Goal: Task Accomplishment & Management: Manage account settings

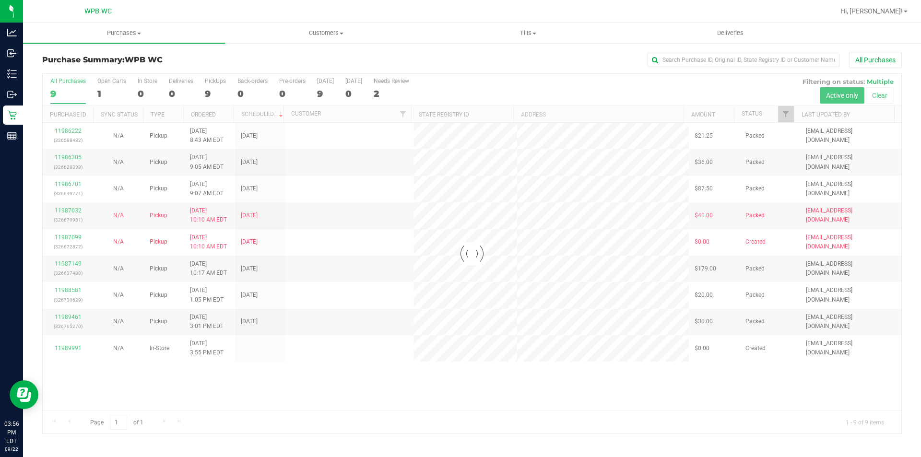
click at [533, 410] on div at bounding box center [472, 254] width 859 height 360
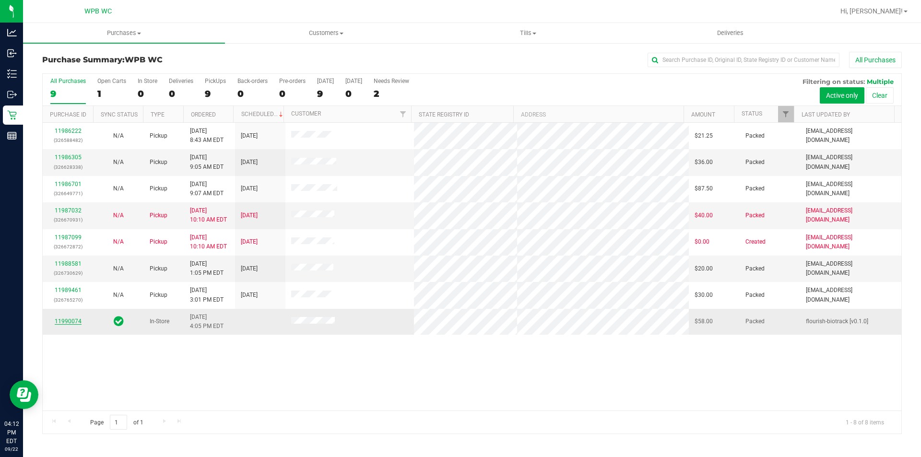
click at [71, 323] on link "11990074" at bounding box center [68, 321] width 27 height 7
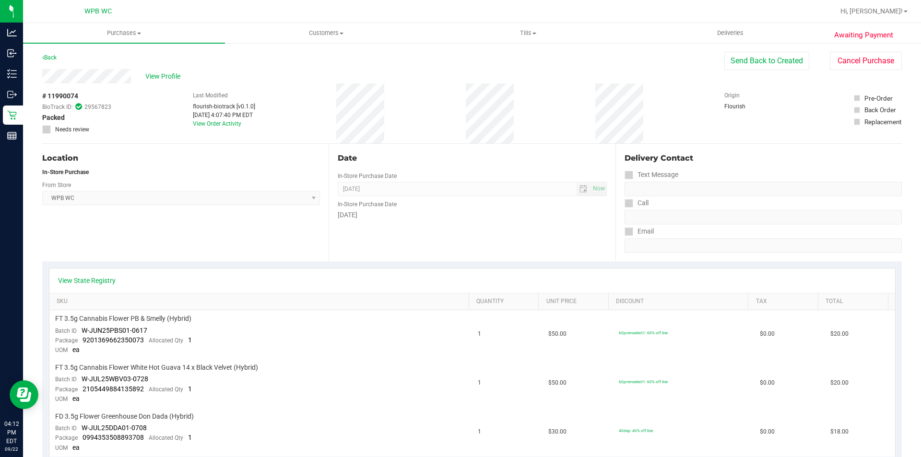
scroll to position [288, 0]
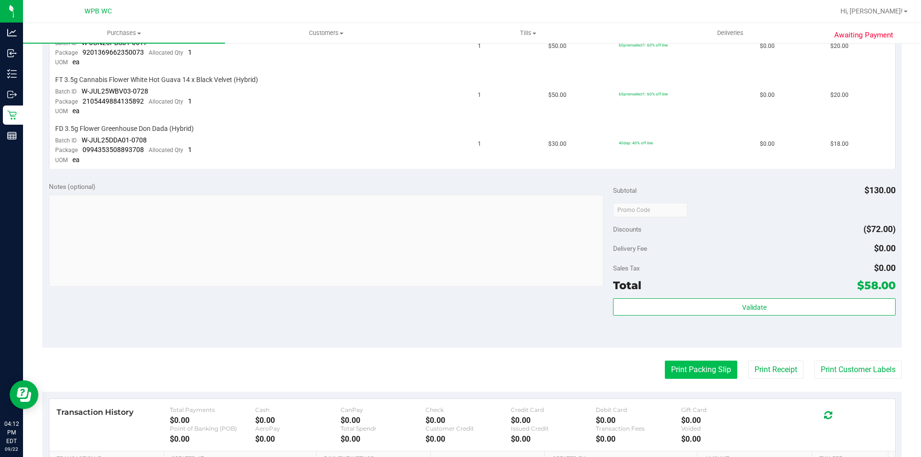
click at [718, 374] on button "Print Packing Slip" at bounding box center [701, 370] width 72 height 18
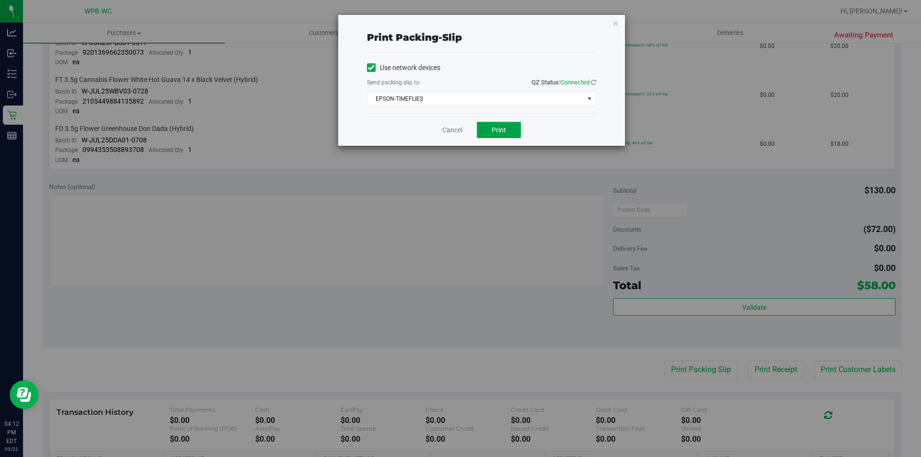
click at [504, 125] on button "Print" at bounding box center [499, 130] width 44 height 16
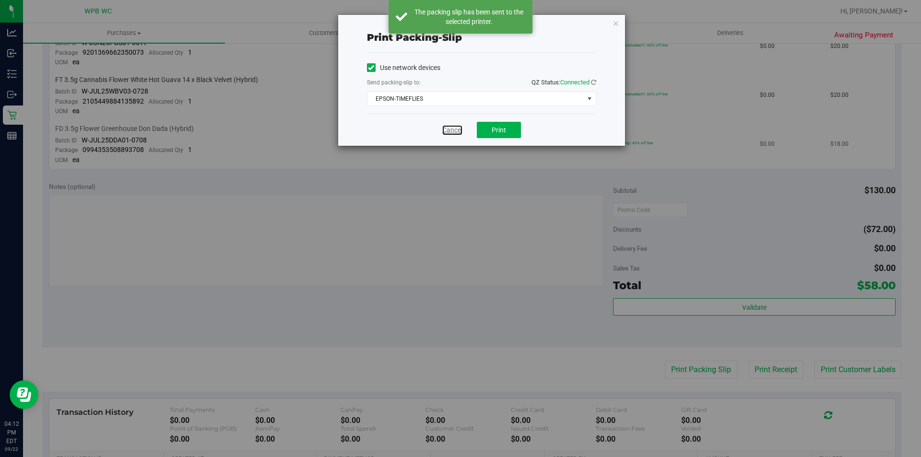
drag, startPoint x: 447, startPoint y: 131, endPoint x: 442, endPoint y: 130, distance: 5.8
click at [447, 131] on link "Cancel" at bounding box center [452, 130] width 20 height 10
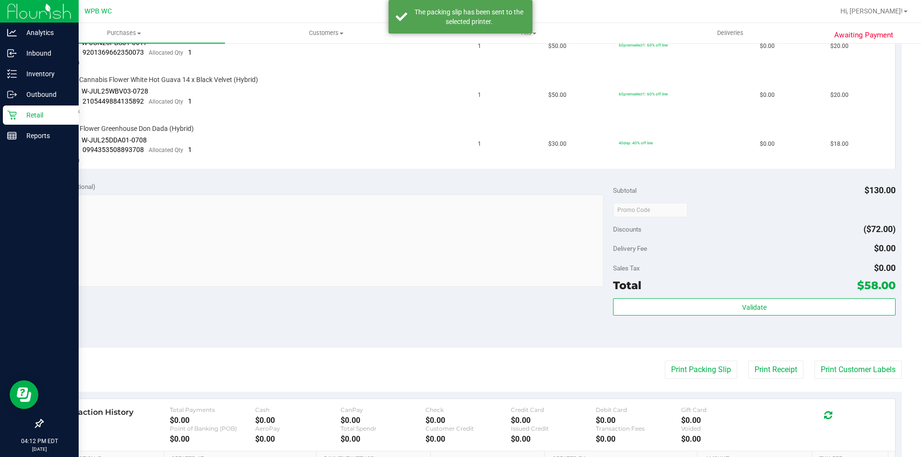
click at [13, 112] on icon at bounding box center [12, 115] width 10 height 10
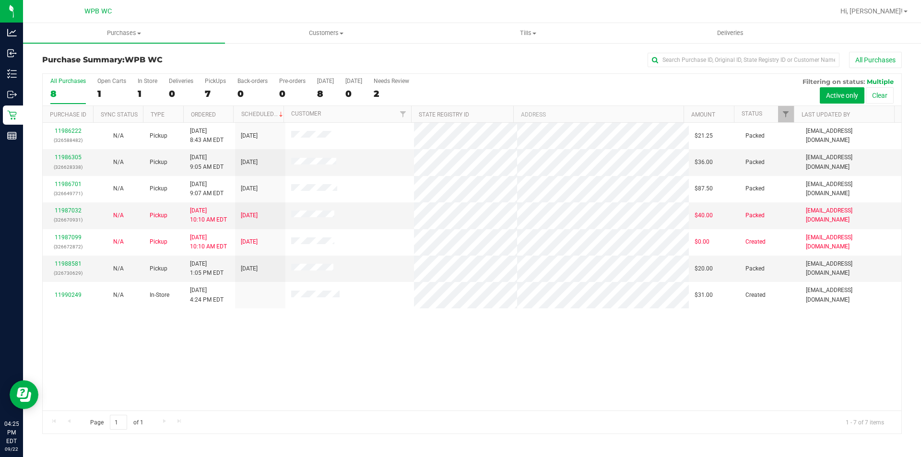
drag, startPoint x: 367, startPoint y: 341, endPoint x: 379, endPoint y: 338, distance: 12.9
click at [375, 340] on div "11986222 (326588482) N/A Pickup [DATE] 8:43 AM EDT 9/22/2025 $21.25 Packed [EMA…" at bounding box center [472, 267] width 859 height 288
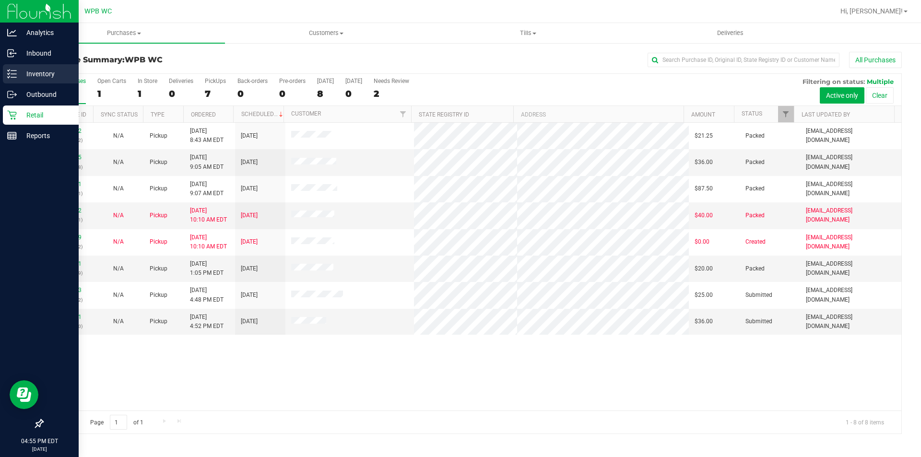
click at [59, 76] on p "Inventory" at bounding box center [46, 74] width 58 height 12
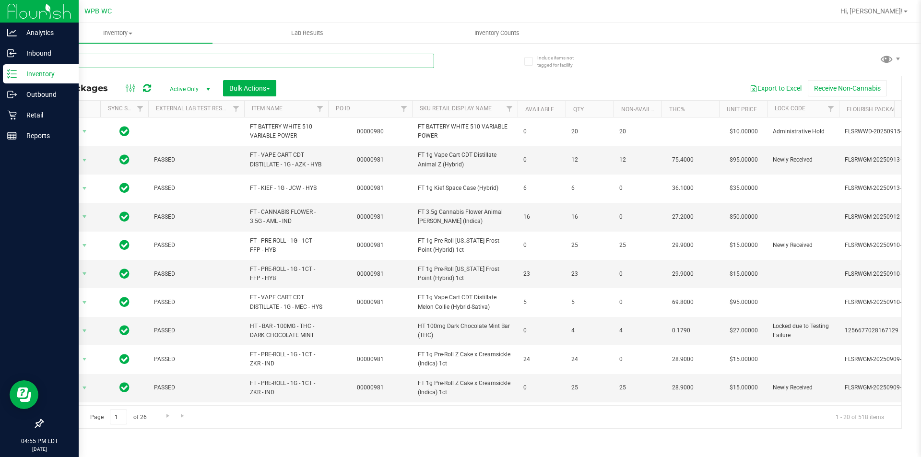
click at [244, 60] on input "text" at bounding box center [238, 61] width 392 height 14
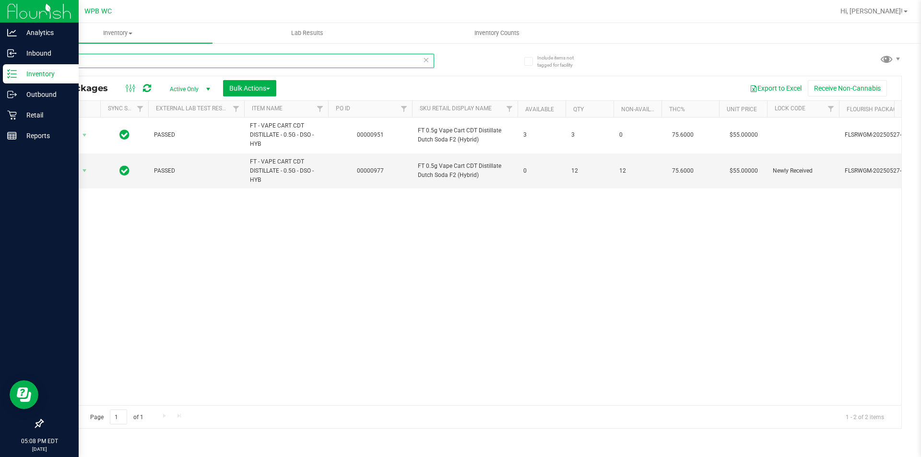
type input "dso"
click at [23, 115] on p "Retail" at bounding box center [46, 115] width 58 height 12
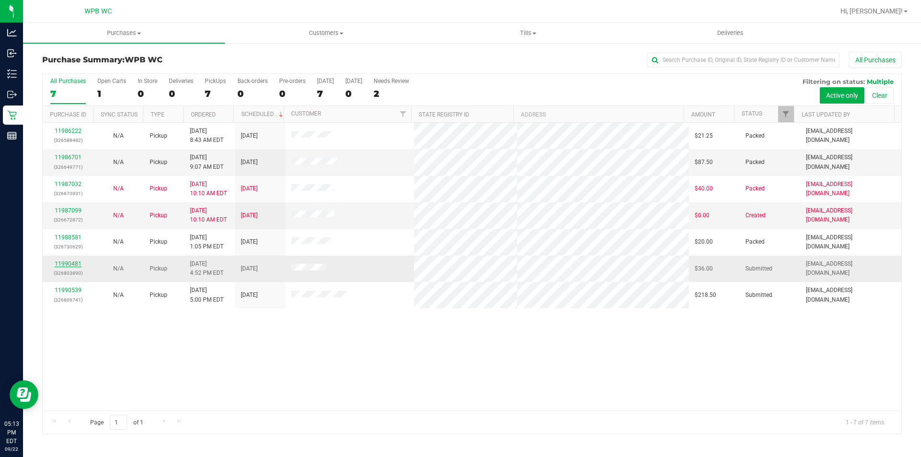
click at [57, 264] on link "11990481" at bounding box center [68, 264] width 27 height 7
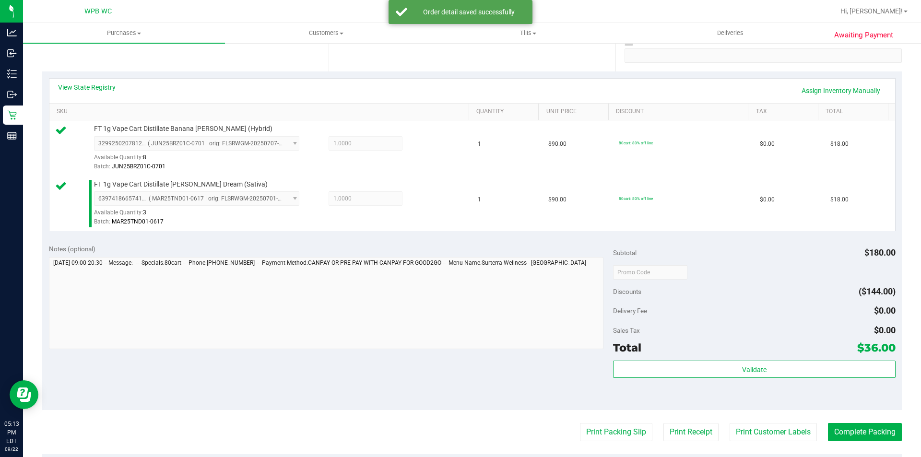
scroll to position [336, 0]
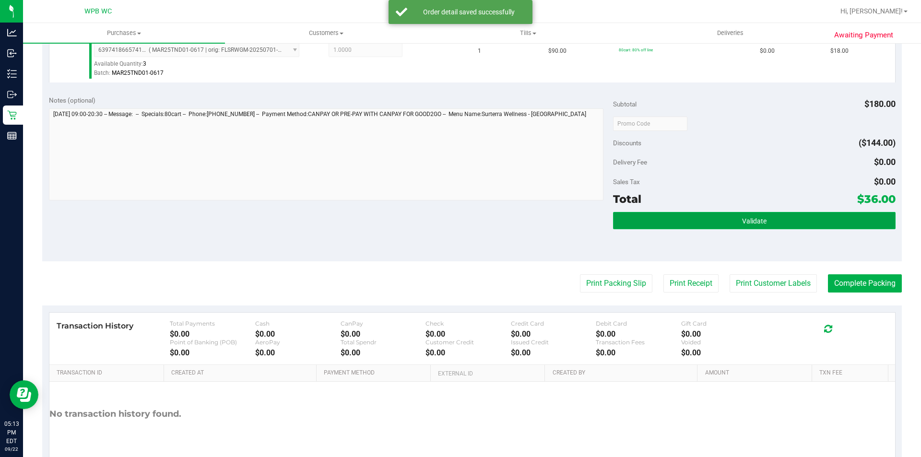
click at [818, 218] on button "Validate" at bounding box center [754, 220] width 282 height 17
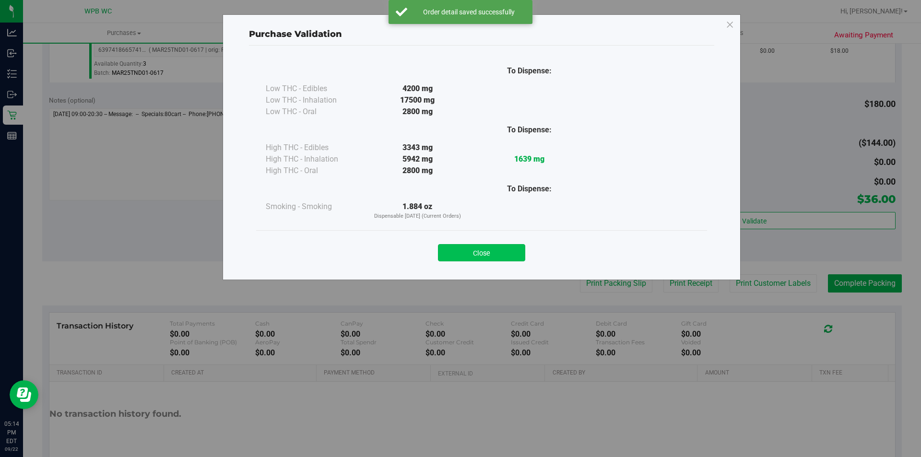
click at [484, 250] on button "Close" at bounding box center [481, 252] width 87 height 17
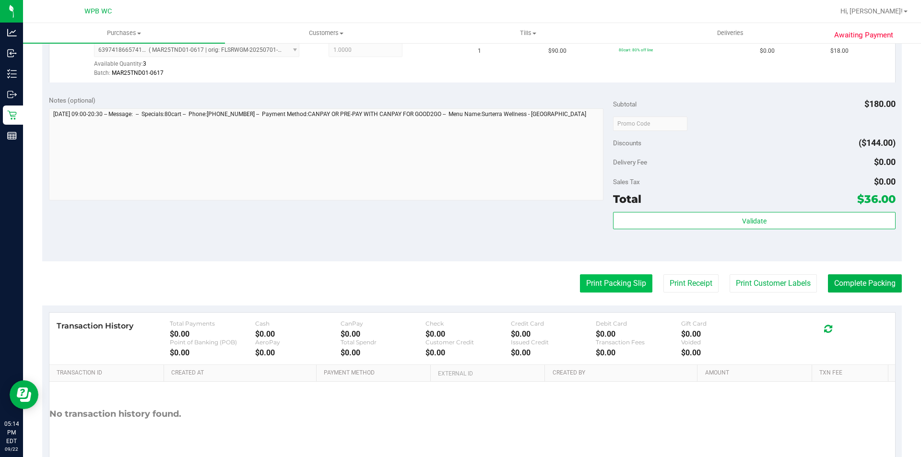
click at [585, 285] on button "Print Packing Slip" at bounding box center [616, 284] width 72 height 18
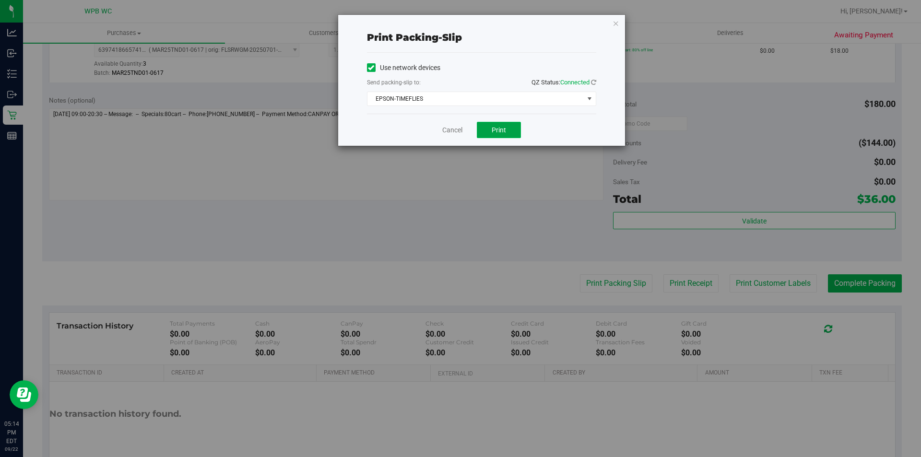
click at [508, 130] on button "Print" at bounding box center [499, 130] width 44 height 16
click at [615, 24] on icon "button" at bounding box center [616, 23] width 7 height 12
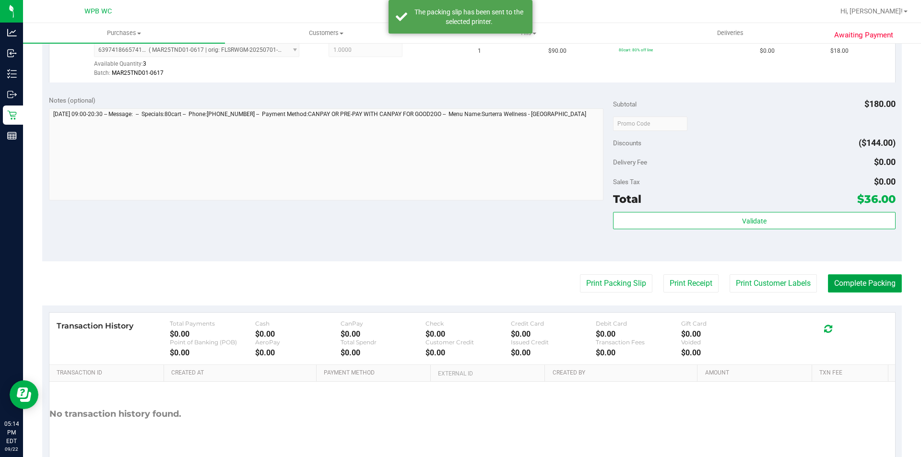
click at [860, 283] on button "Complete Packing" at bounding box center [865, 284] width 74 height 18
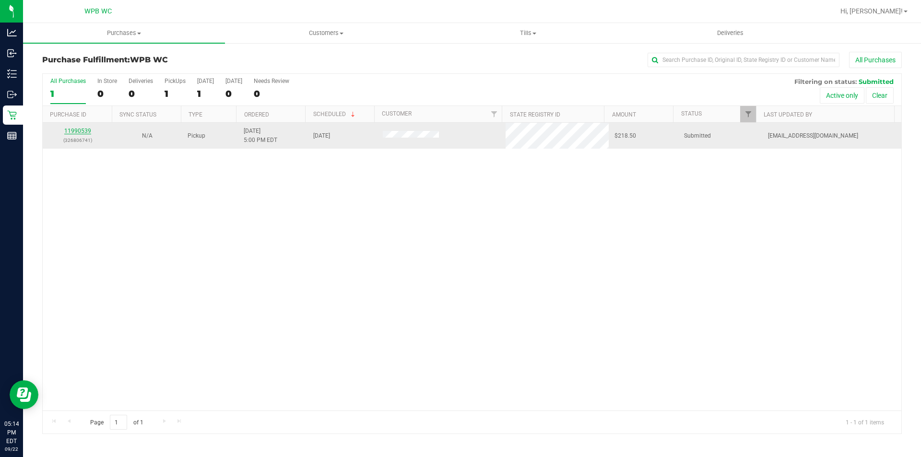
click at [79, 132] on link "11990539" at bounding box center [77, 131] width 27 height 7
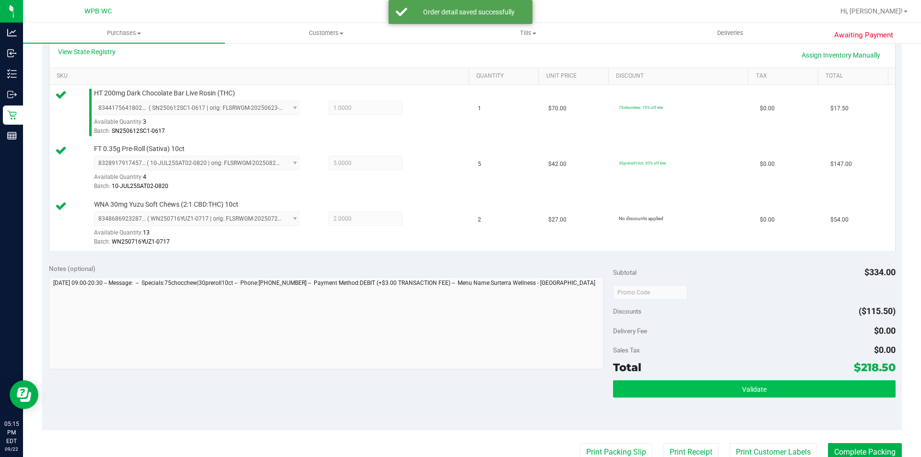
scroll to position [240, 0]
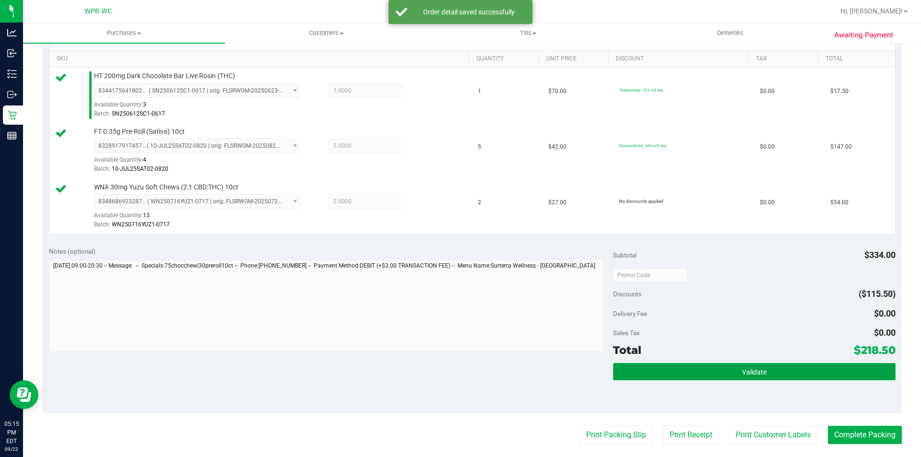
click at [803, 378] on button "Validate" at bounding box center [754, 371] width 282 height 17
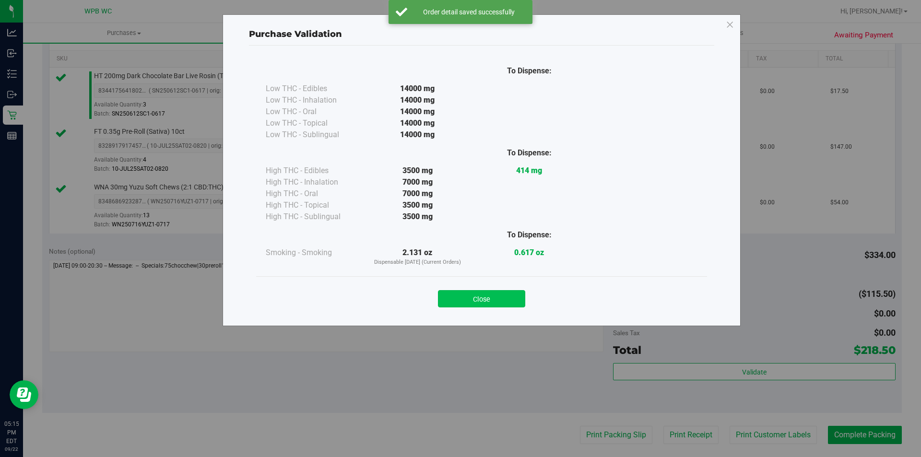
click at [511, 296] on button "Close" at bounding box center [481, 298] width 87 height 17
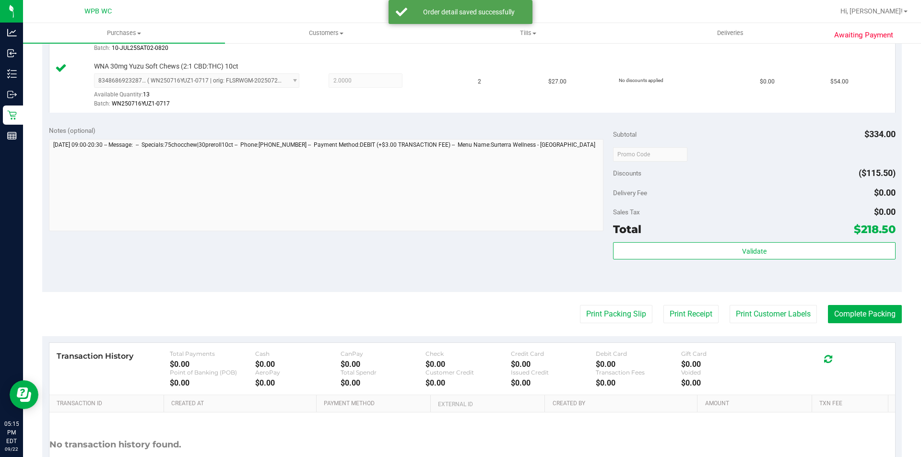
scroll to position [432, 0]
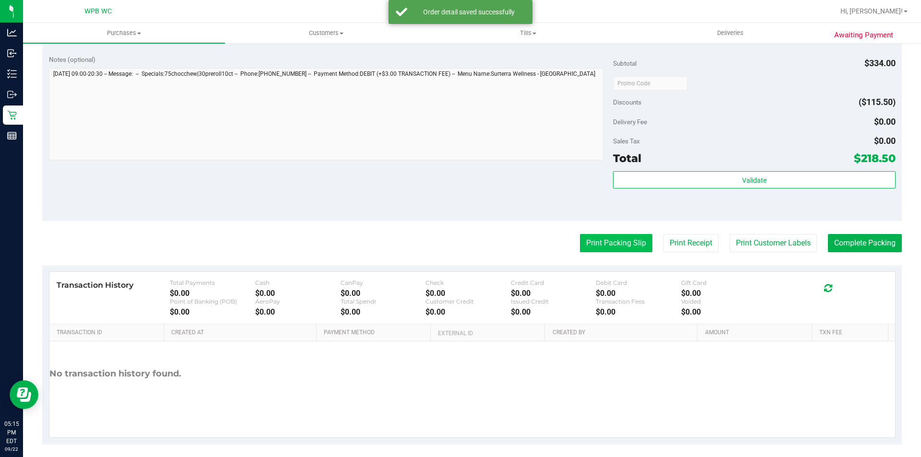
click at [596, 238] on button "Print Packing Slip" at bounding box center [616, 243] width 72 height 18
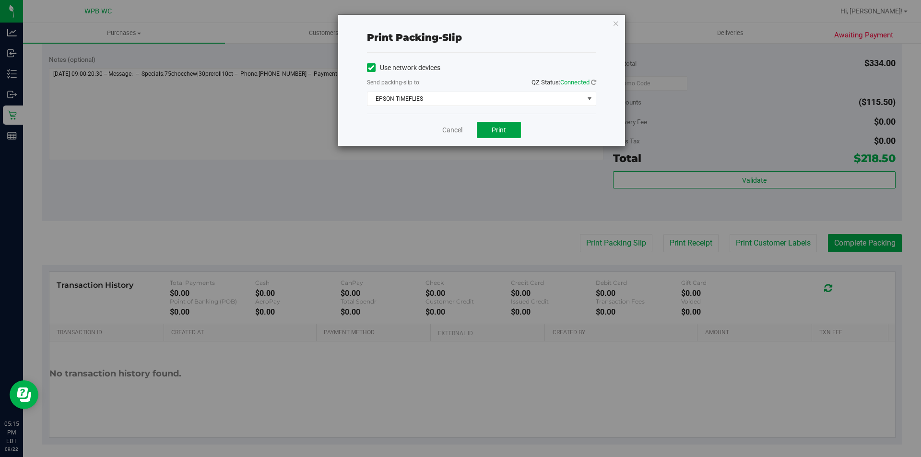
click at [497, 132] on span "Print" at bounding box center [499, 130] width 14 height 8
click at [617, 25] on icon "button" at bounding box center [616, 23] width 7 height 12
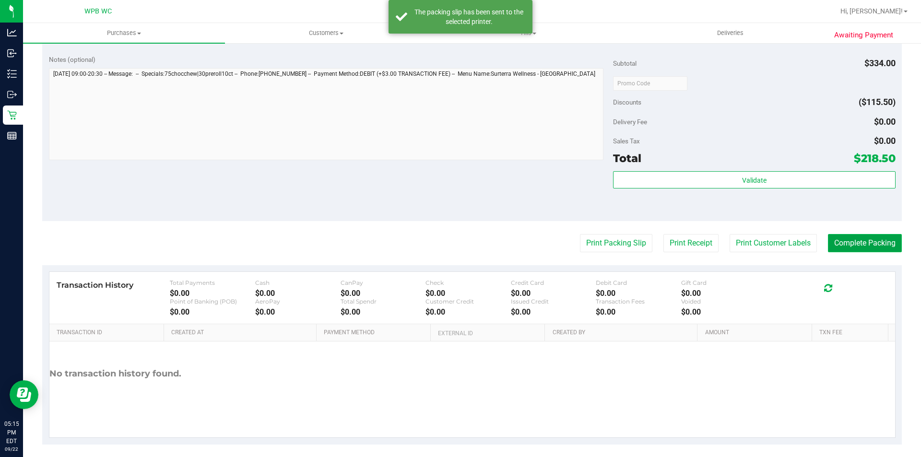
click at [844, 238] on button "Complete Packing" at bounding box center [865, 243] width 74 height 18
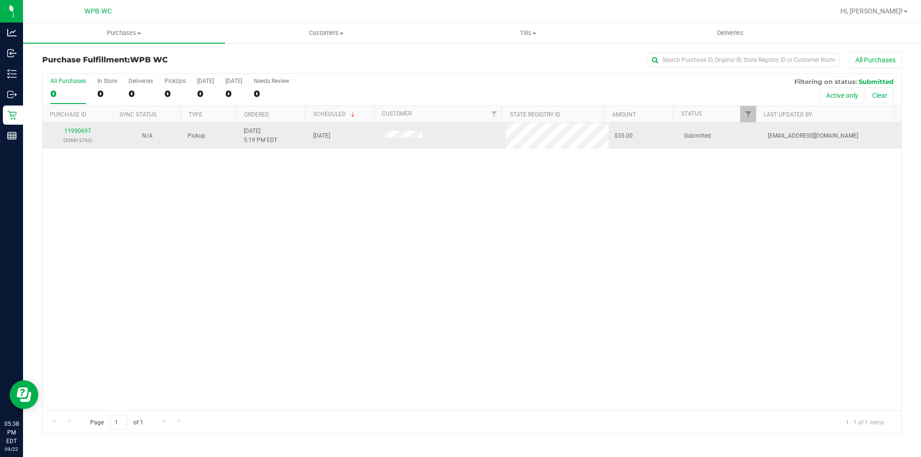
click at [75, 126] on td "11990697 (326812763)" at bounding box center [78, 136] width 70 height 26
click at [79, 130] on link "11990697" at bounding box center [77, 131] width 27 height 7
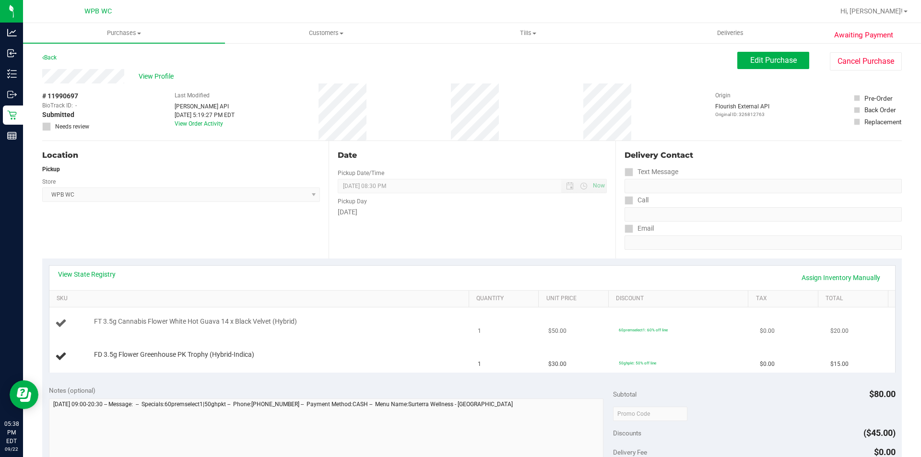
click at [345, 336] on td "FT 3.5g Cannabis Flower White Hot Guava 14 x Black Velvet (Hybrid)" at bounding box center [260, 324] width 423 height 33
click at [386, 309] on td "FT 3.5g Cannabis Flower White Hot Guava 14 x Black Velvet (Hybrid)" at bounding box center [260, 324] width 423 height 33
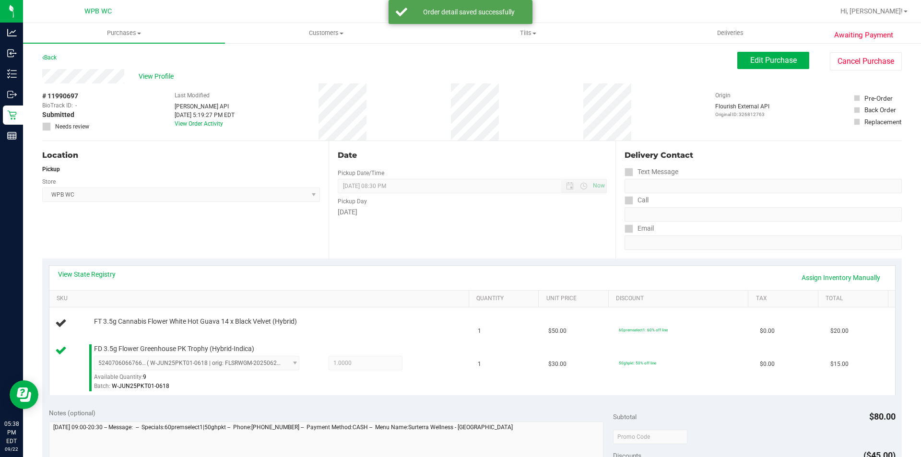
click at [445, 306] on th "SKU" at bounding box center [258, 299] width 419 height 17
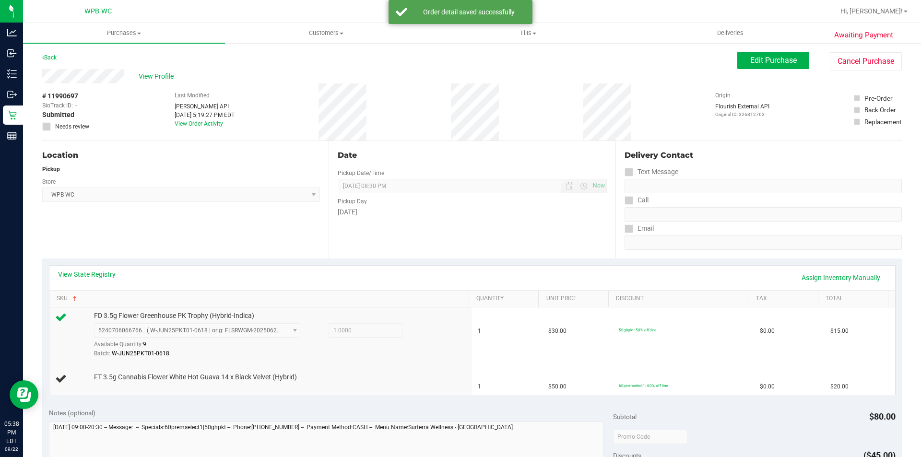
click at [424, 281] on div "View State Registry Assign Inventory Manually" at bounding box center [472, 278] width 829 height 16
click at [436, 271] on div "View State Registry Assign Inventory Manually" at bounding box center [472, 278] width 829 height 16
click at [436, 270] on div "View State Registry Assign Inventory Manually" at bounding box center [472, 278] width 829 height 16
click at [435, 242] on div "Date Pickup Date/Time [DATE] Now [DATE] 08:30 PM Now Pickup Day [DATE]" at bounding box center [472, 200] width 287 height 118
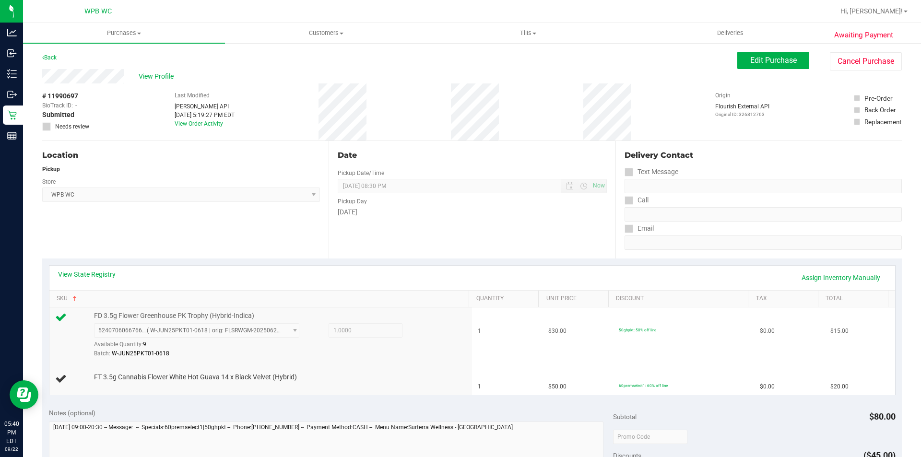
click at [366, 360] on td "FD 3.5g Flower Greenhouse PK Trophy (Hybrid-Indica) 5240706066766132 ( W-JUN25P…" at bounding box center [260, 336] width 423 height 56
click at [263, 267] on div "View State Registry Assign Inventory Manually" at bounding box center [472, 278] width 846 height 24
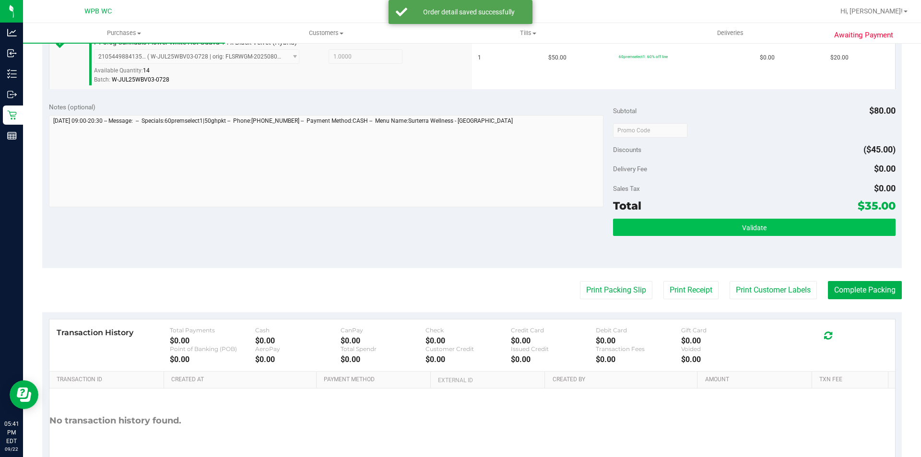
scroll to position [336, 0]
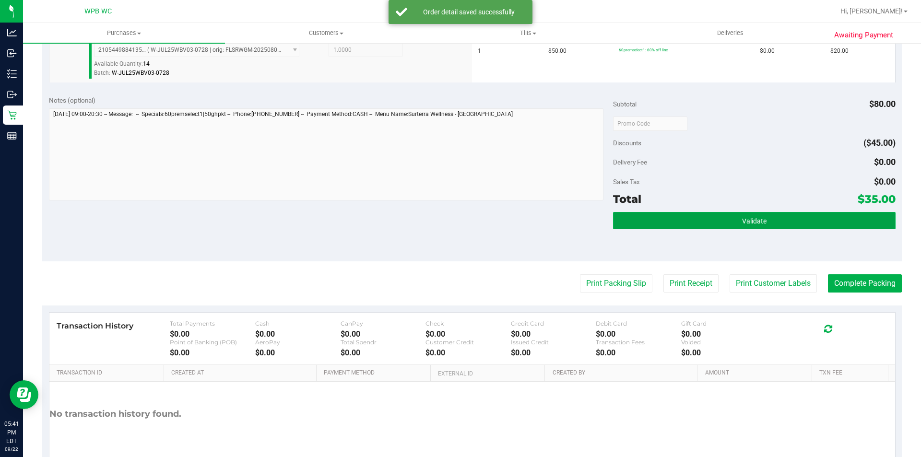
click at [745, 215] on button "Validate" at bounding box center [754, 220] width 282 height 17
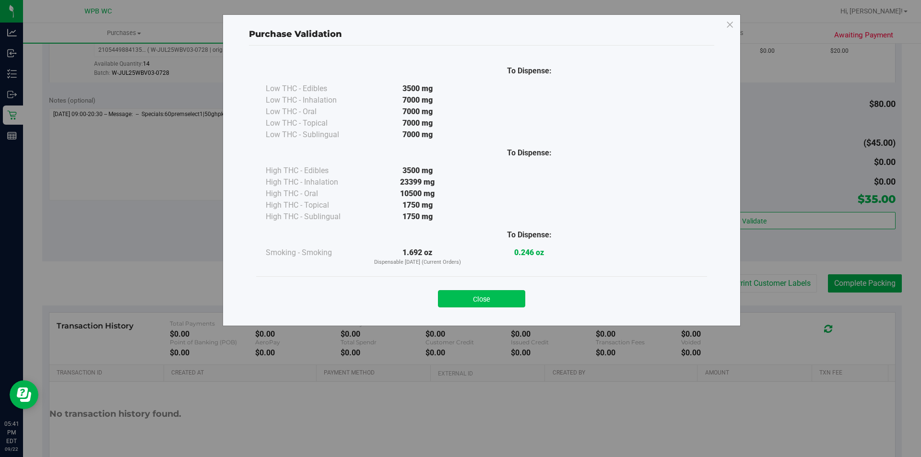
click at [505, 296] on button "Close" at bounding box center [481, 298] width 87 height 17
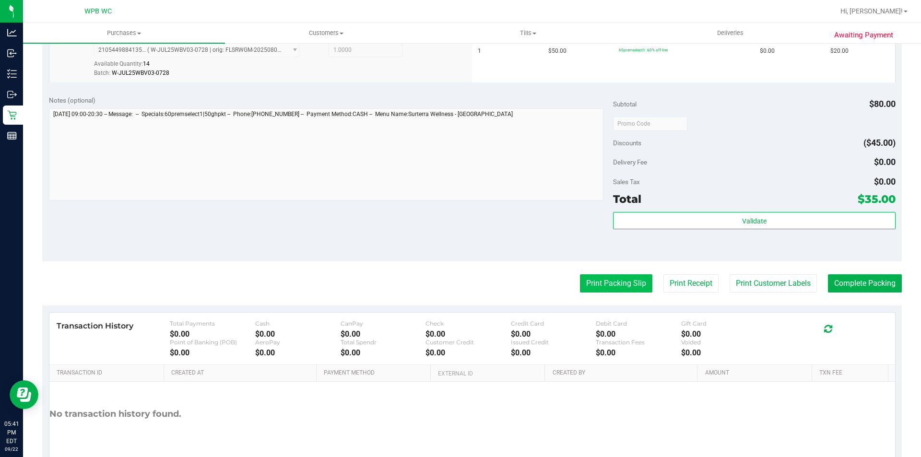
click at [580, 284] on button "Print Packing Slip" at bounding box center [616, 284] width 72 height 18
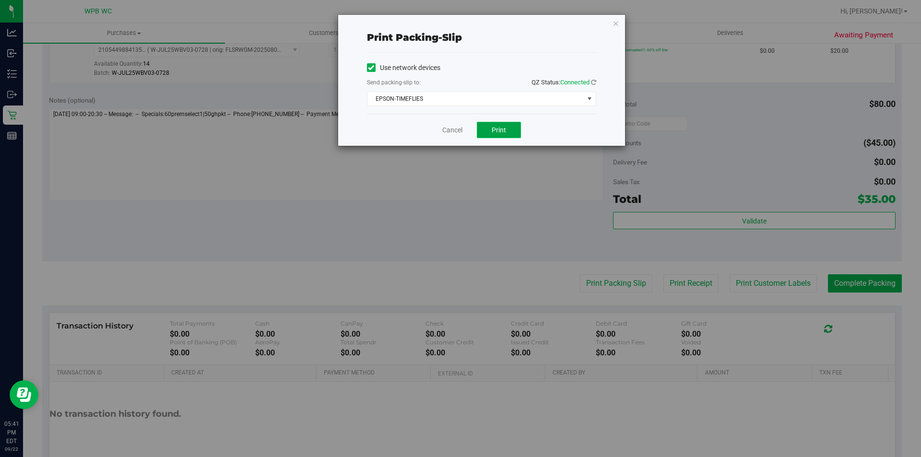
click at [502, 136] on button "Print" at bounding box center [499, 130] width 44 height 16
click at [453, 129] on link "Cancel" at bounding box center [452, 130] width 20 height 10
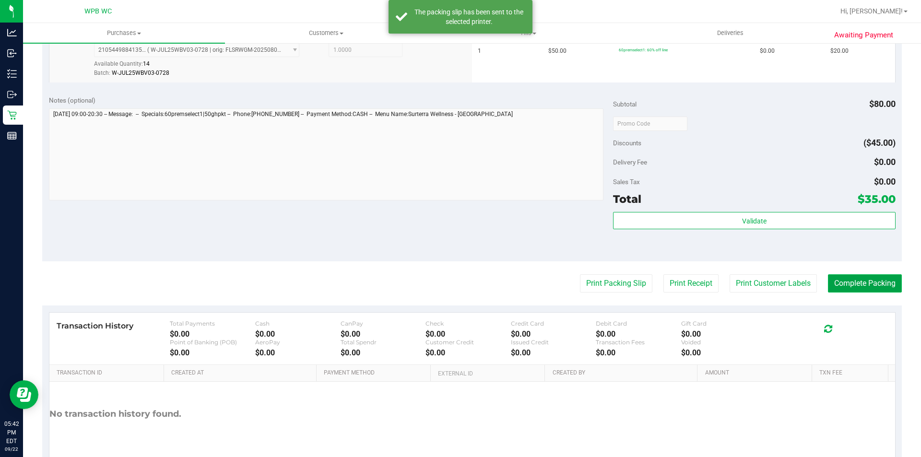
click at [885, 279] on button "Complete Packing" at bounding box center [865, 284] width 74 height 18
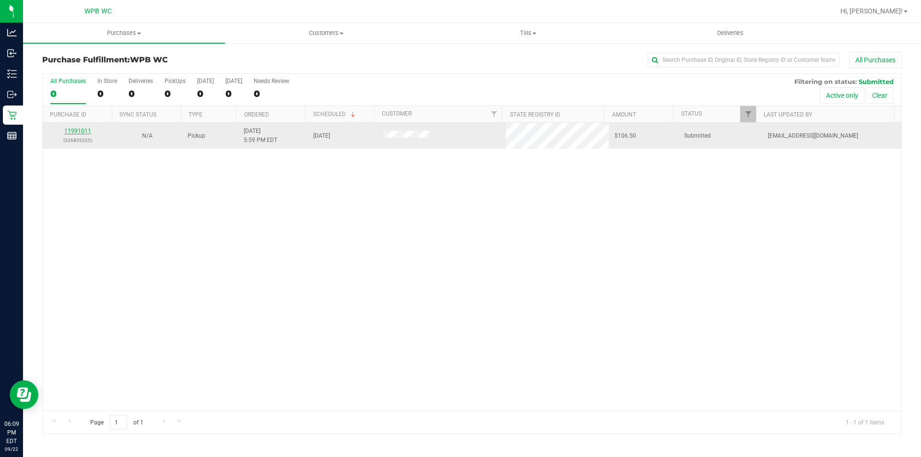
click at [78, 130] on link "11991011" at bounding box center [77, 131] width 27 height 7
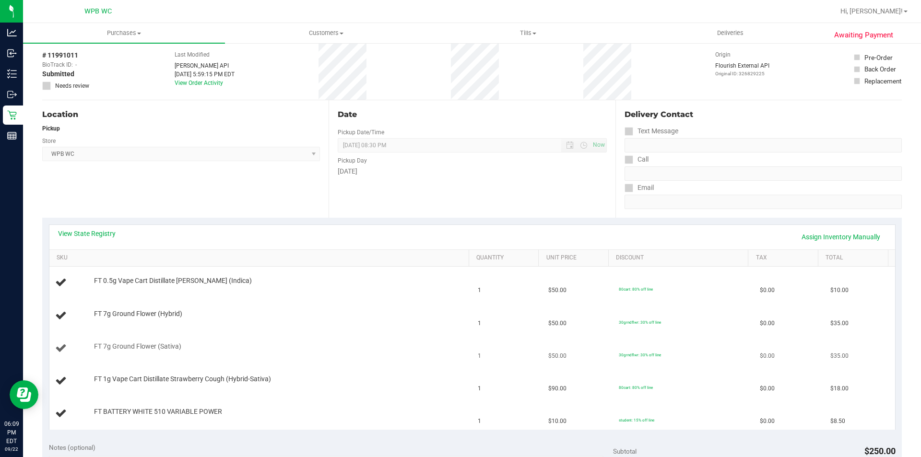
scroll to position [96, 0]
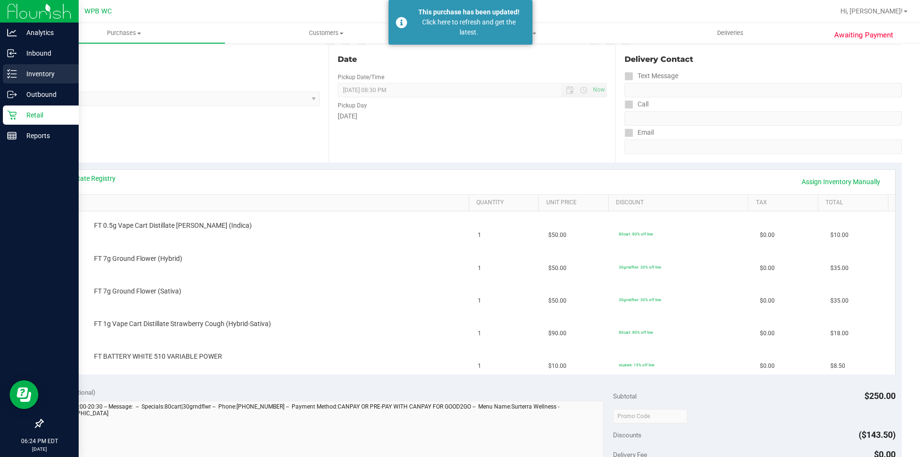
click at [35, 66] on div "Inventory" at bounding box center [41, 73] width 76 height 19
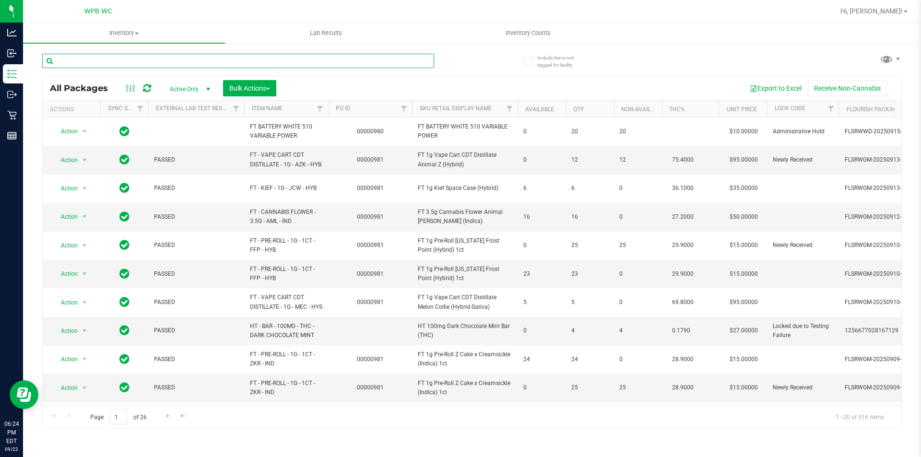
click at [184, 59] on input "text" at bounding box center [238, 61] width 392 height 14
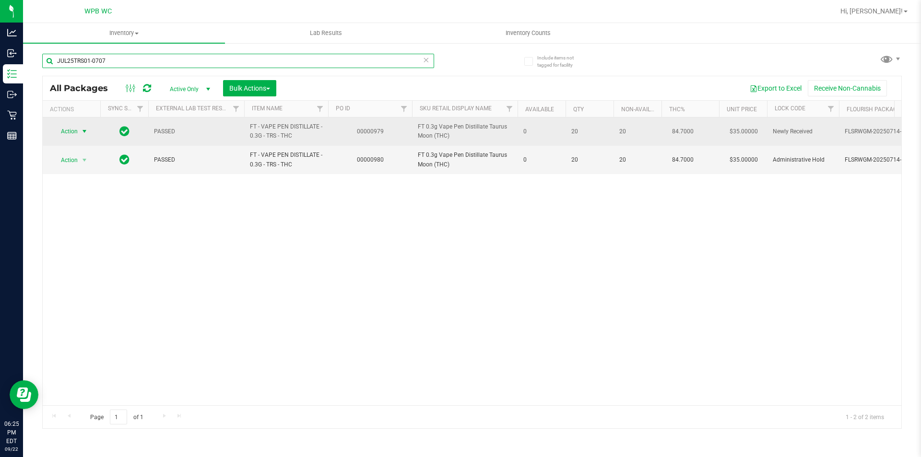
type input "JUL25TRS01-0707"
click at [89, 130] on span "select" at bounding box center [85, 131] width 12 height 13
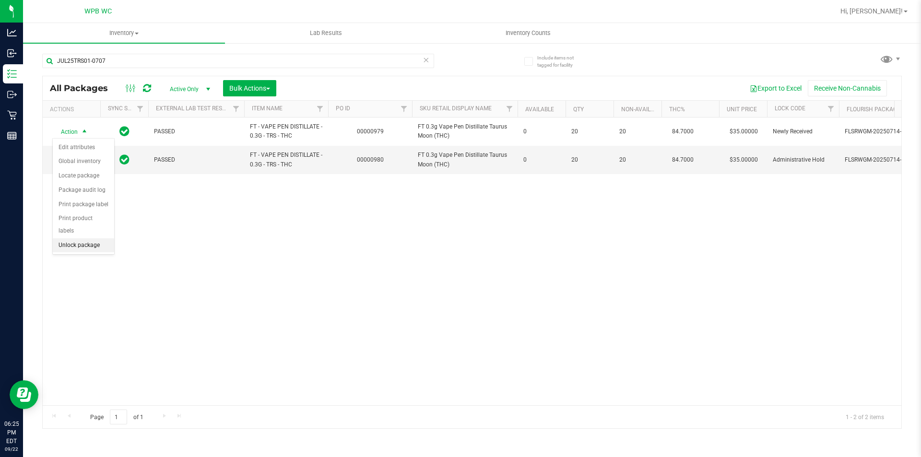
click at [83, 239] on li "Unlock package" at bounding box center [83, 246] width 61 height 14
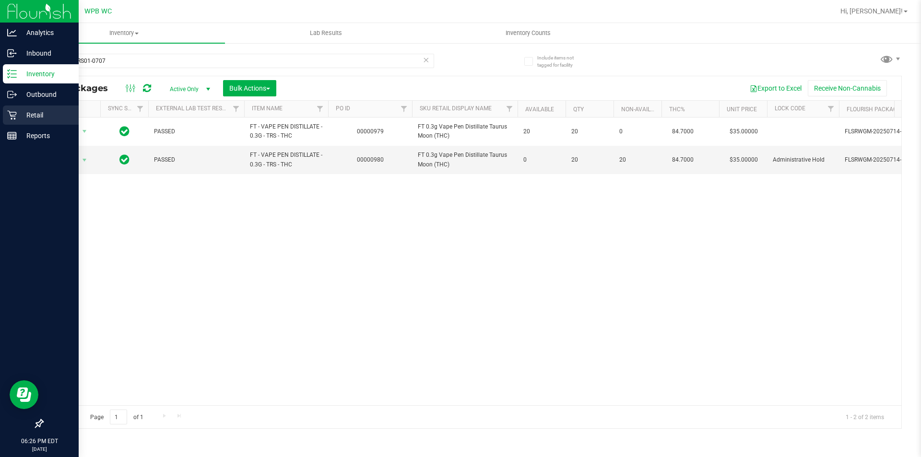
click at [63, 113] on p "Retail" at bounding box center [46, 115] width 58 height 12
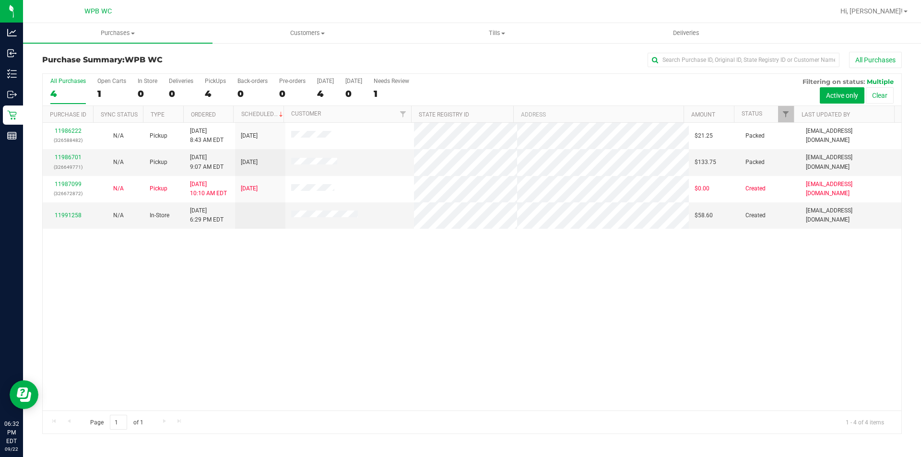
click at [513, 355] on div "11986222 (326588482) N/A Pickup [DATE] 8:43 AM EDT 9/22/2025 $21.25 Packed [EMA…" at bounding box center [472, 267] width 859 height 288
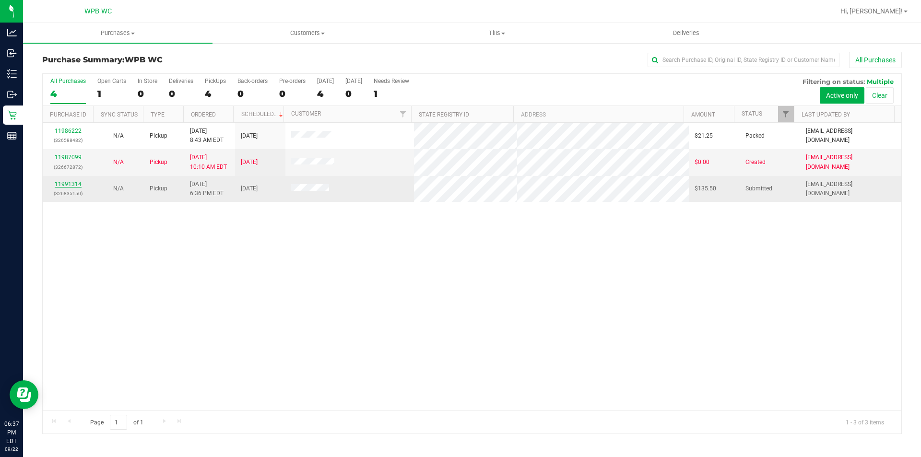
click at [75, 185] on link "11991314" at bounding box center [68, 184] width 27 height 7
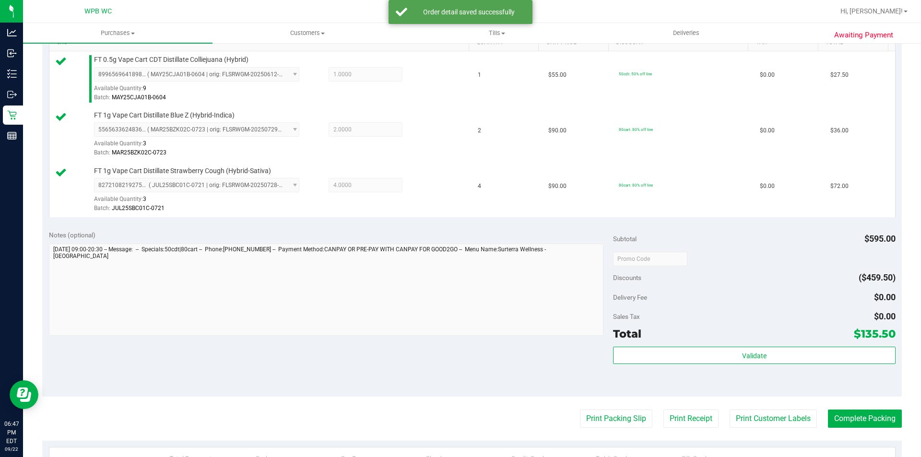
scroll to position [336, 0]
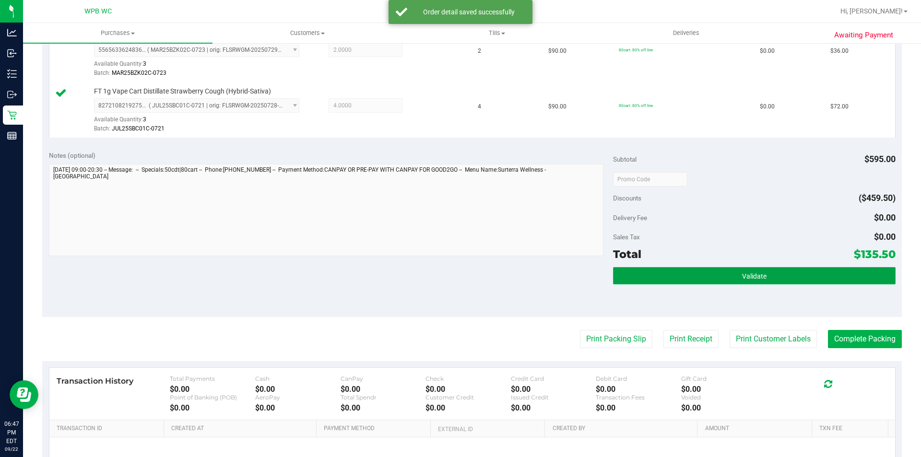
click at [731, 284] on button "Validate" at bounding box center [754, 275] width 282 height 17
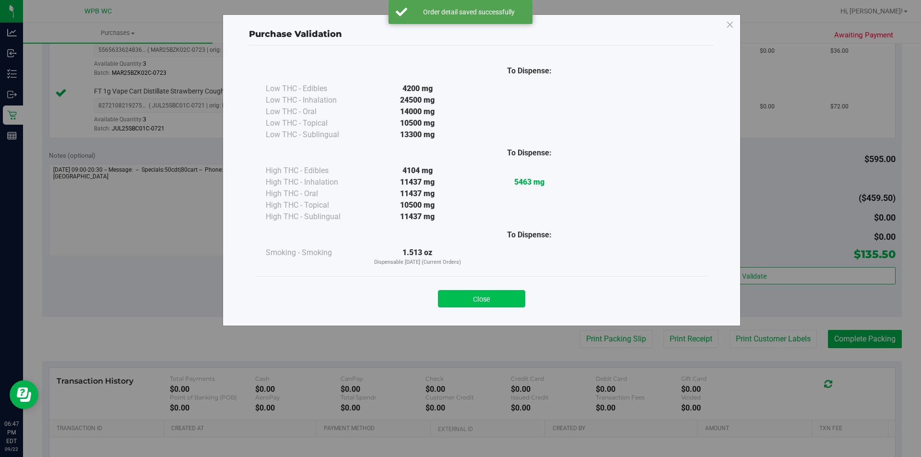
click at [497, 301] on button "Close" at bounding box center [481, 298] width 87 height 17
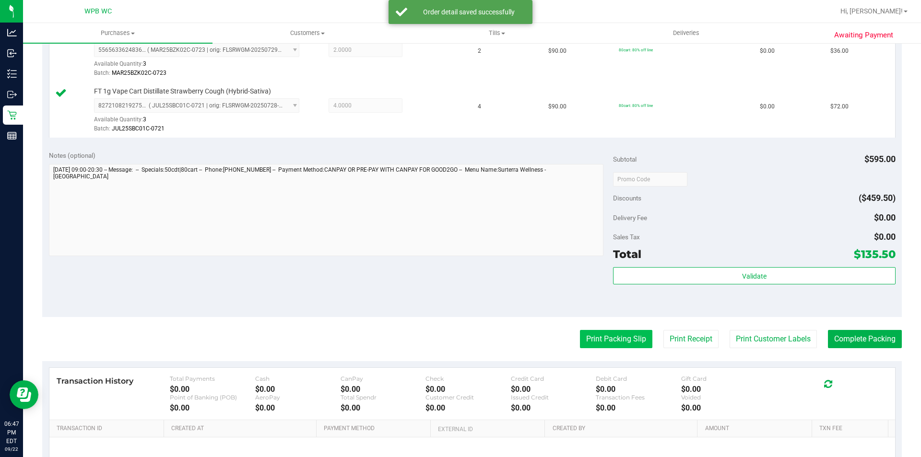
click at [581, 339] on button "Print Packing Slip" at bounding box center [616, 339] width 72 height 18
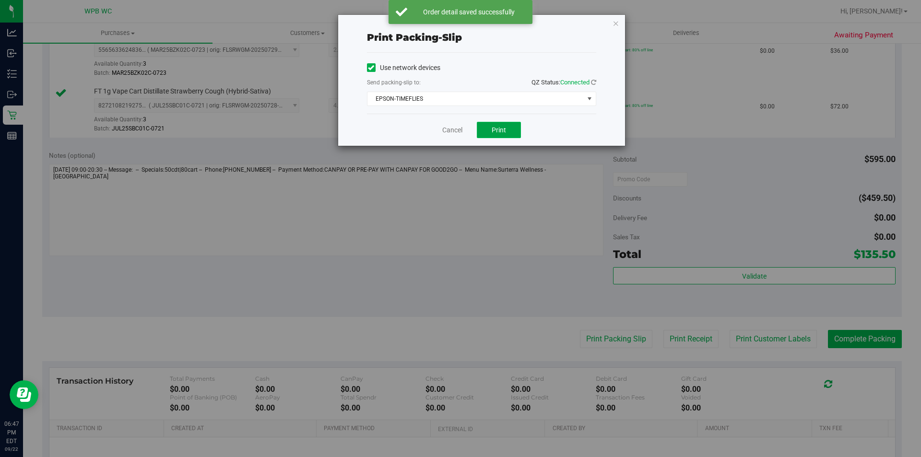
click at [499, 137] on button "Print" at bounding box center [499, 130] width 44 height 16
click at [617, 24] on icon "button" at bounding box center [616, 23] width 7 height 12
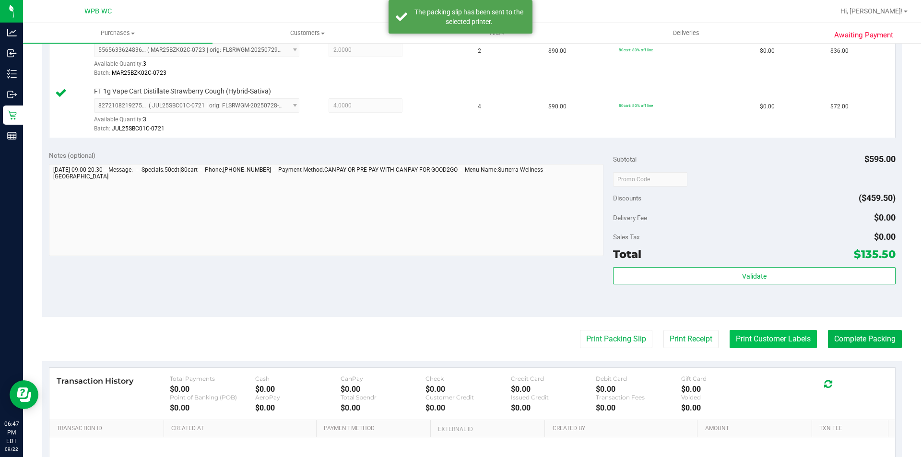
click at [775, 335] on button "Print Customer Labels" at bounding box center [773, 339] width 87 height 18
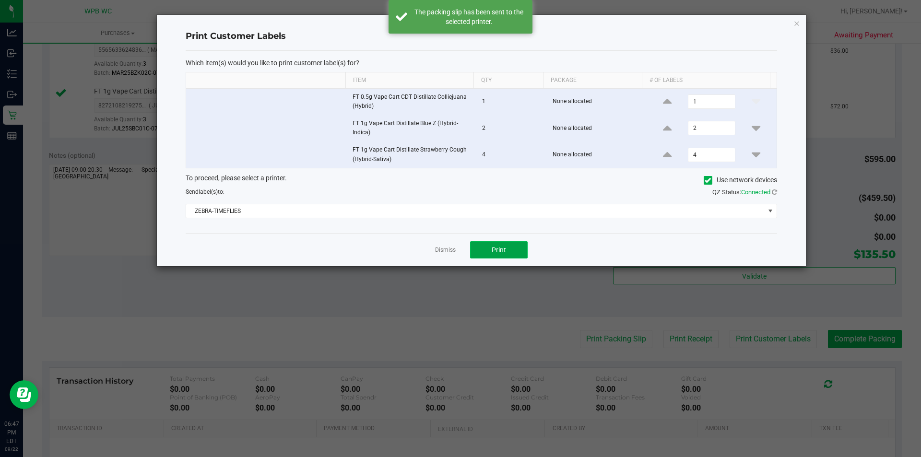
click at [508, 250] on button "Print" at bounding box center [499, 249] width 58 height 17
click at [796, 26] on icon "button" at bounding box center [797, 23] width 7 height 12
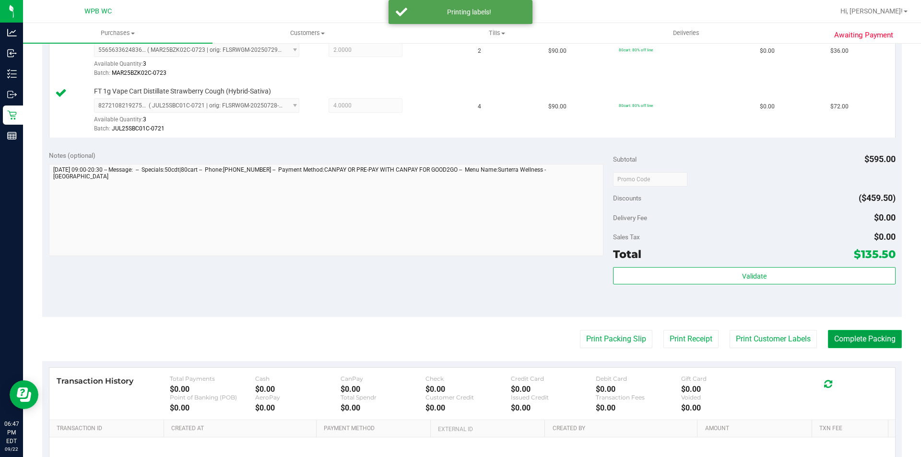
click at [844, 338] on button "Complete Packing" at bounding box center [865, 339] width 74 height 18
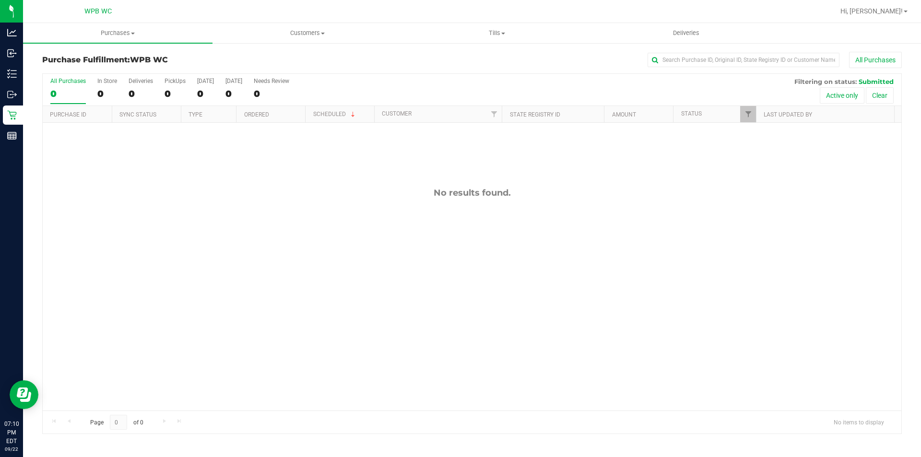
click at [667, 276] on div "No results found." at bounding box center [472, 299] width 859 height 353
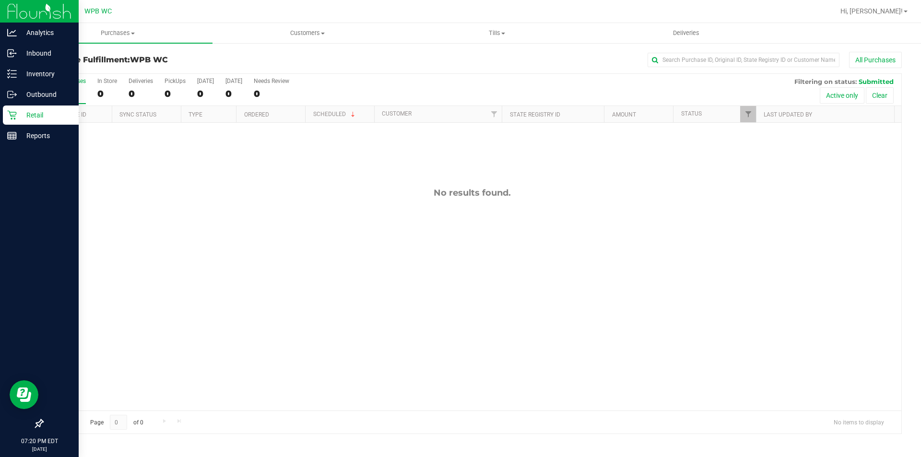
click at [48, 117] on p "Retail" at bounding box center [46, 115] width 58 height 12
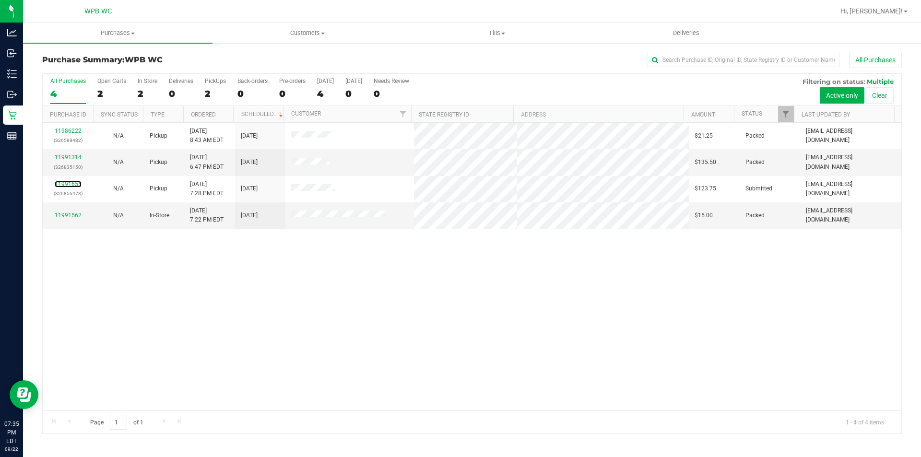
click at [78, 184] on link "11991655" at bounding box center [68, 184] width 27 height 7
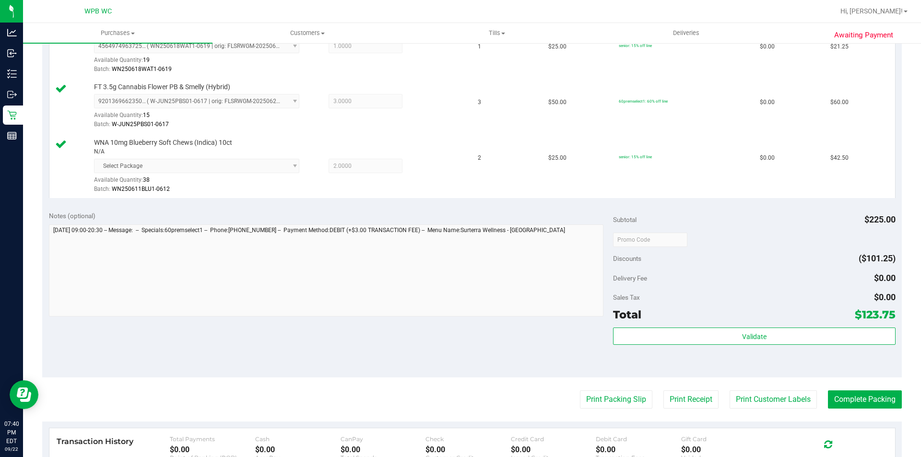
scroll to position [384, 0]
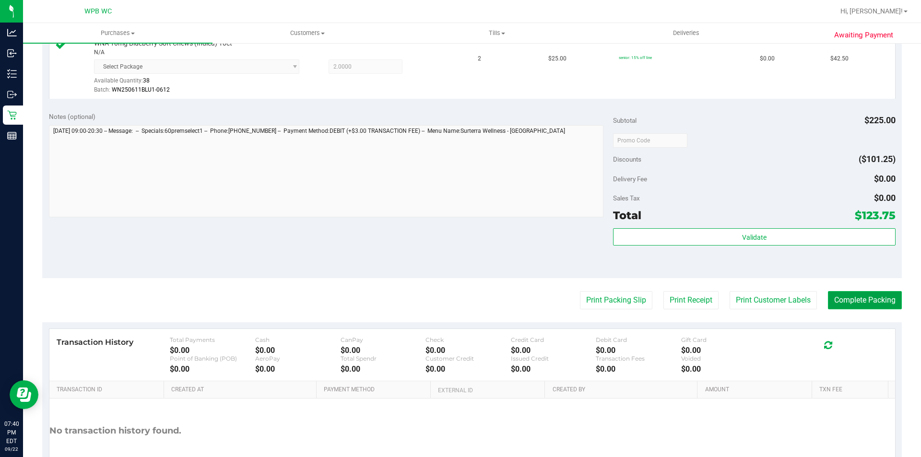
click at [853, 298] on button "Complete Packing" at bounding box center [865, 300] width 74 height 18
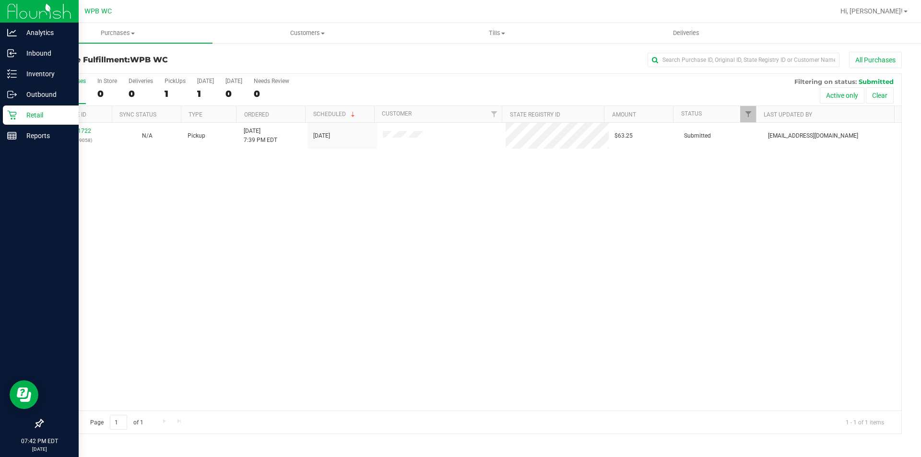
click at [22, 116] on p "Retail" at bounding box center [46, 115] width 58 height 12
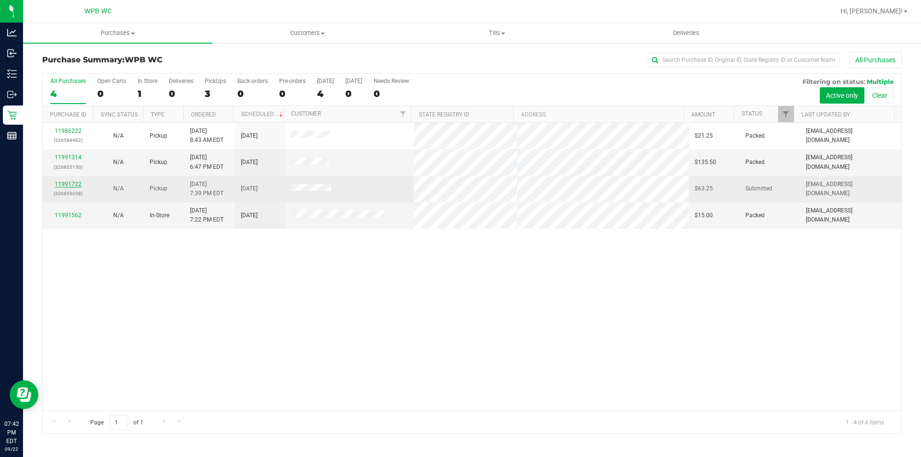
click at [60, 183] on link "11991722" at bounding box center [68, 184] width 27 height 7
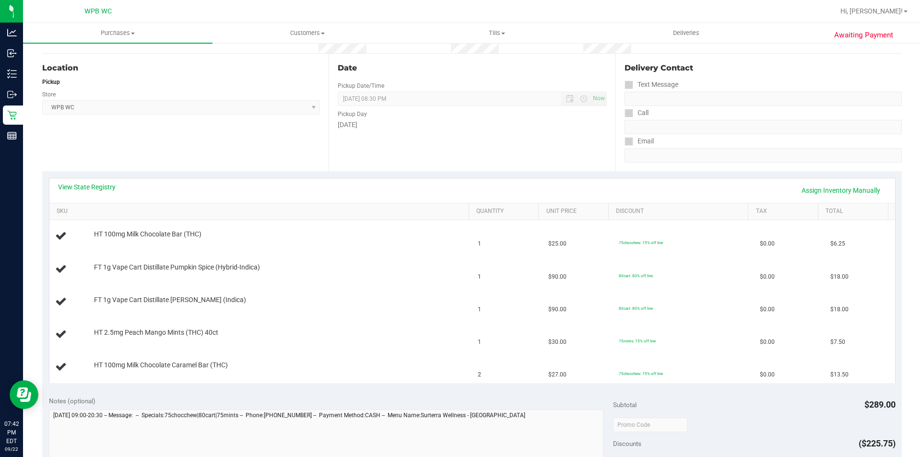
scroll to position [96, 0]
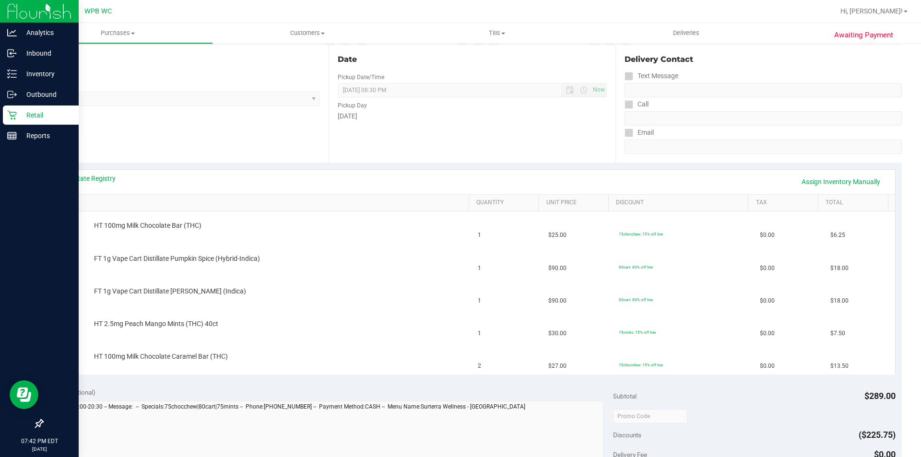
click at [21, 111] on p "Retail" at bounding box center [46, 115] width 58 height 12
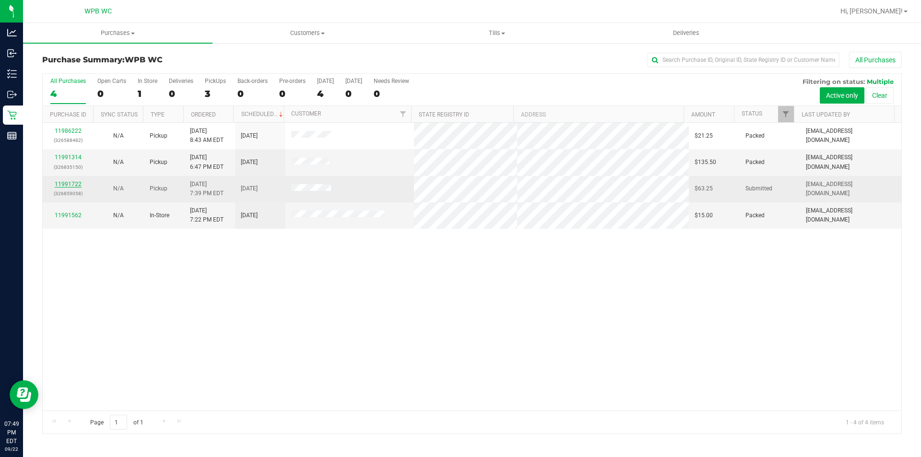
click at [81, 191] on p "(326859058)" at bounding box center [67, 193] width 39 height 9
click at [80, 187] on link "11991722" at bounding box center [68, 184] width 27 height 7
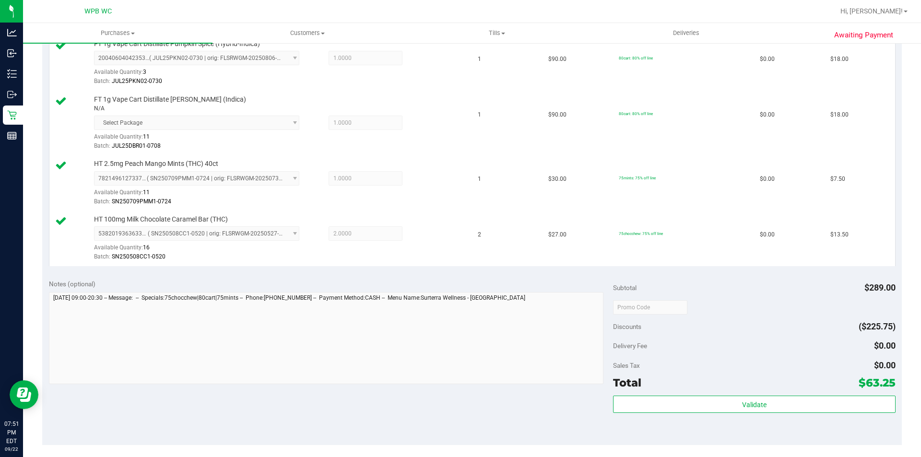
scroll to position [432, 0]
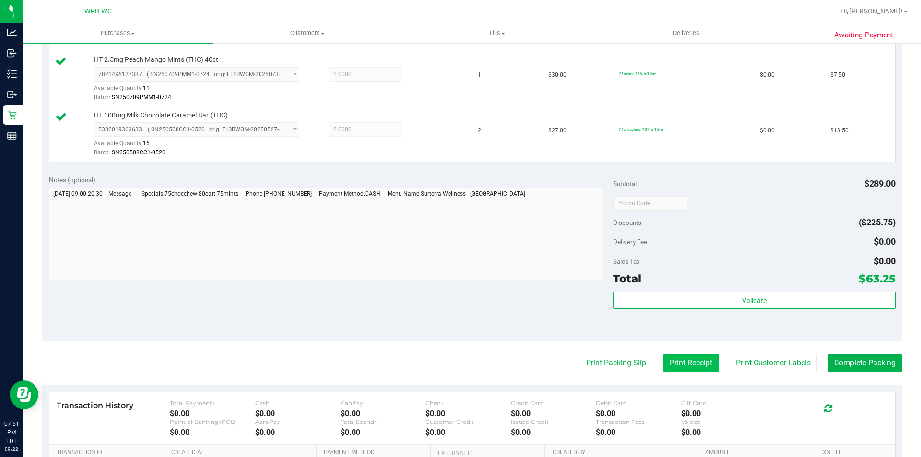
click at [670, 368] on button "Print Receipt" at bounding box center [691, 363] width 55 height 18
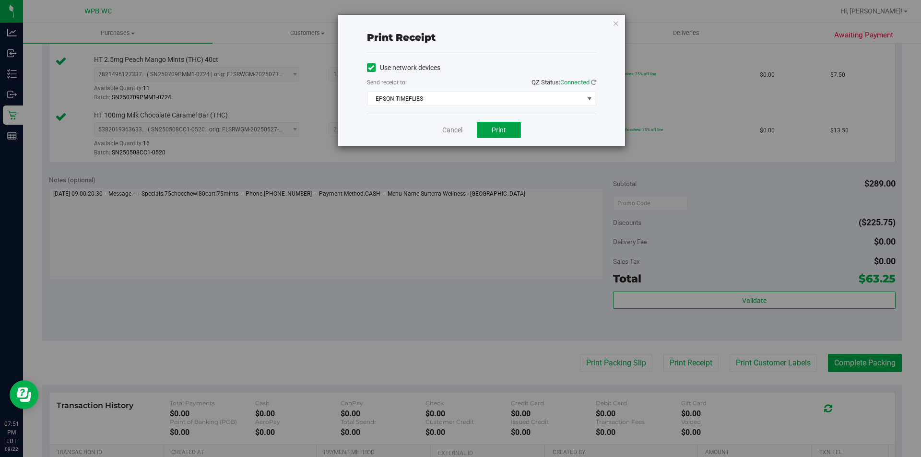
click at [484, 127] on button "Print" at bounding box center [499, 130] width 44 height 16
click at [615, 26] on icon "button" at bounding box center [616, 23] width 7 height 12
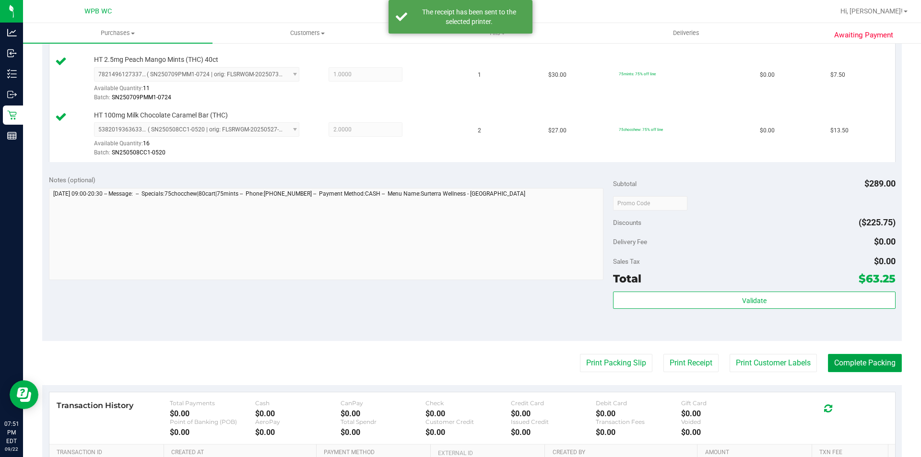
click at [828, 361] on button "Complete Packing" at bounding box center [865, 363] width 74 height 18
